Goal: Task Accomplishment & Management: Manage account settings

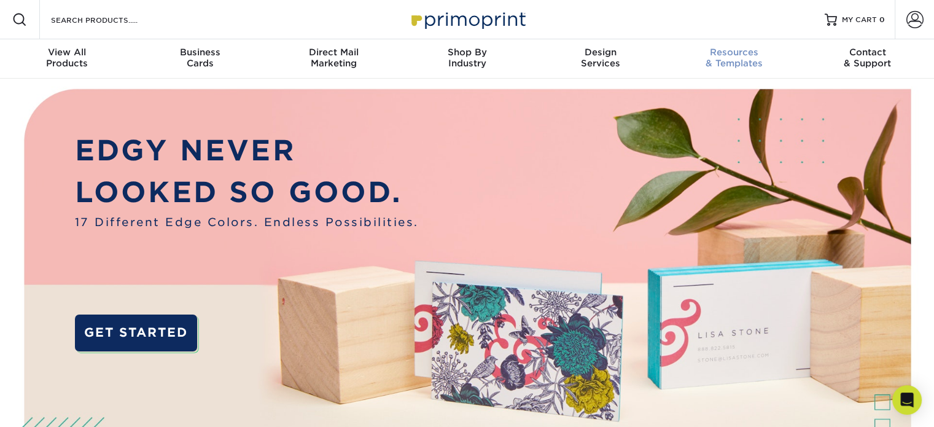
click at [788, 53] on link "Resources & Templates" at bounding box center [733, 58] width 133 height 39
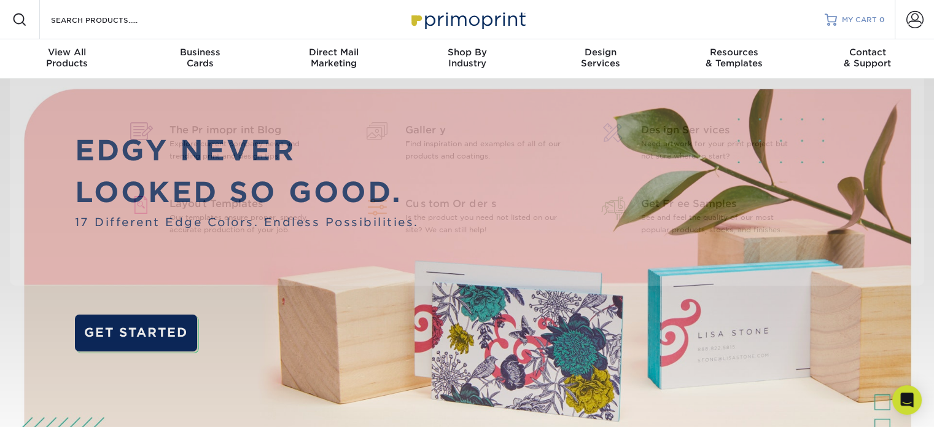
click at [847, 31] on link "MY CART 0" at bounding box center [854, 19] width 60 height 39
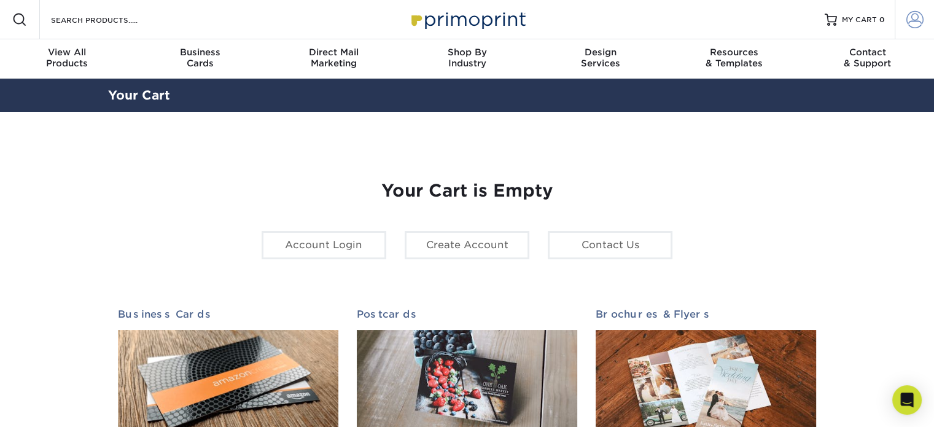
click at [909, 23] on span at bounding box center [914, 19] width 17 height 17
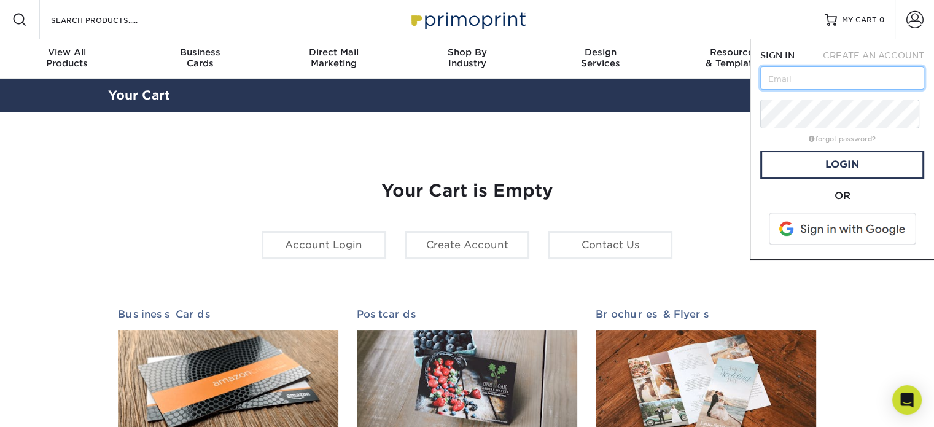
click at [842, 90] on input "text" at bounding box center [842, 77] width 164 height 23
click at [879, 60] on span "CREATE AN ACCOUNT" at bounding box center [873, 55] width 101 height 10
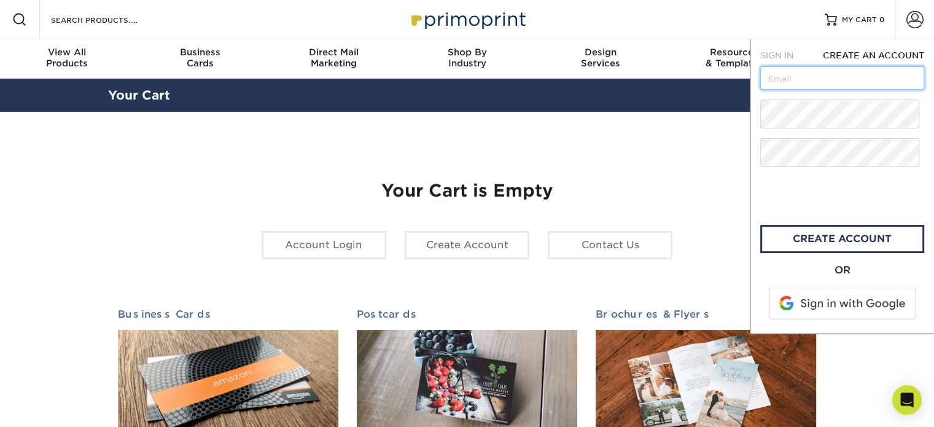
click at [810, 90] on input "text" at bounding box center [842, 77] width 164 height 23
click at [799, 90] on input "text" at bounding box center [842, 77] width 164 height 23
drag, startPoint x: 832, startPoint y: 66, endPoint x: 837, endPoint y: 60, distance: 7.4
click at [835, 62] on form "SIGN IN CREATE AN ACCOUNT All fields are required. All fields are required. cre…" at bounding box center [842, 186] width 164 height 274
click at [888, 60] on span "CREATE AN ACCOUNT" at bounding box center [873, 55] width 101 height 10
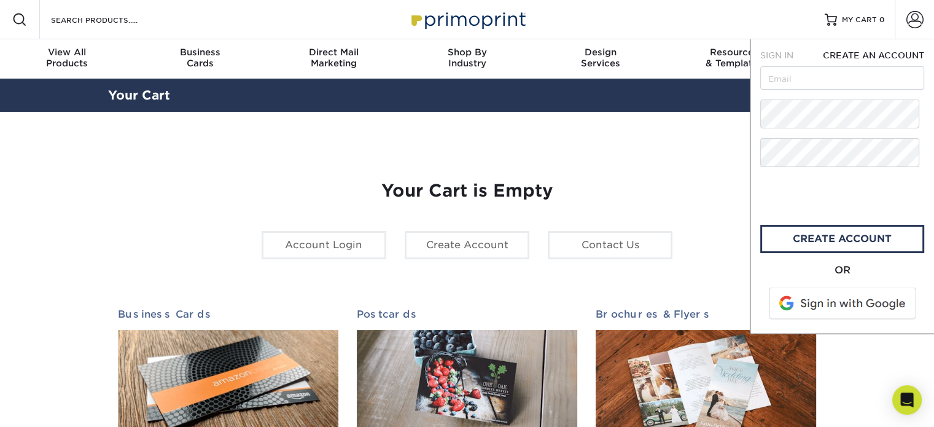
click at [793, 60] on span "SIGN IN" at bounding box center [776, 55] width 33 height 10
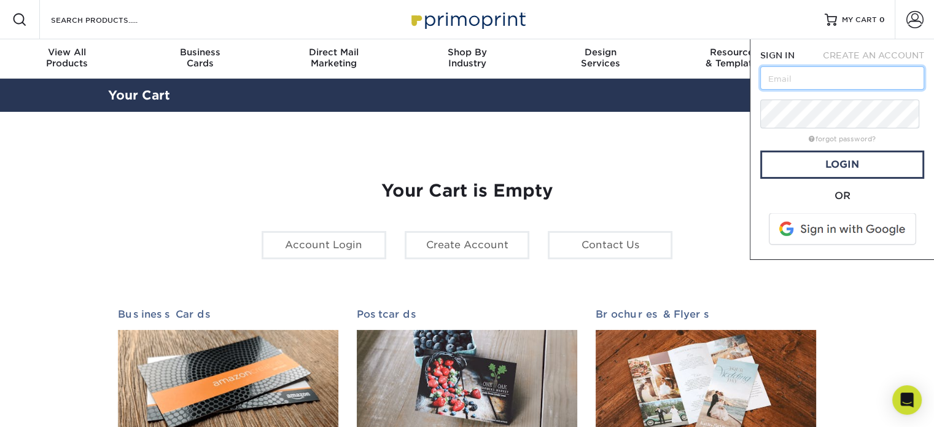
click at [793, 90] on input "text" at bounding box center [842, 77] width 164 height 23
click at [794, 90] on input "text" at bounding box center [842, 77] width 164 height 23
click at [818, 144] on form "SIGN IN CREATE AN ACCOUNT forgot password? All fields are required. Login OR" at bounding box center [842, 149] width 164 height 200
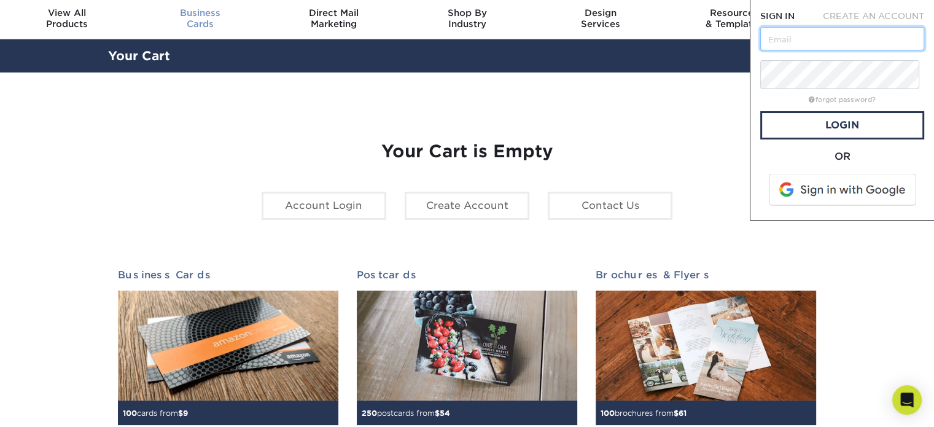
scroll to position [61, 0]
